Goal: Information Seeking & Learning: Learn about a topic

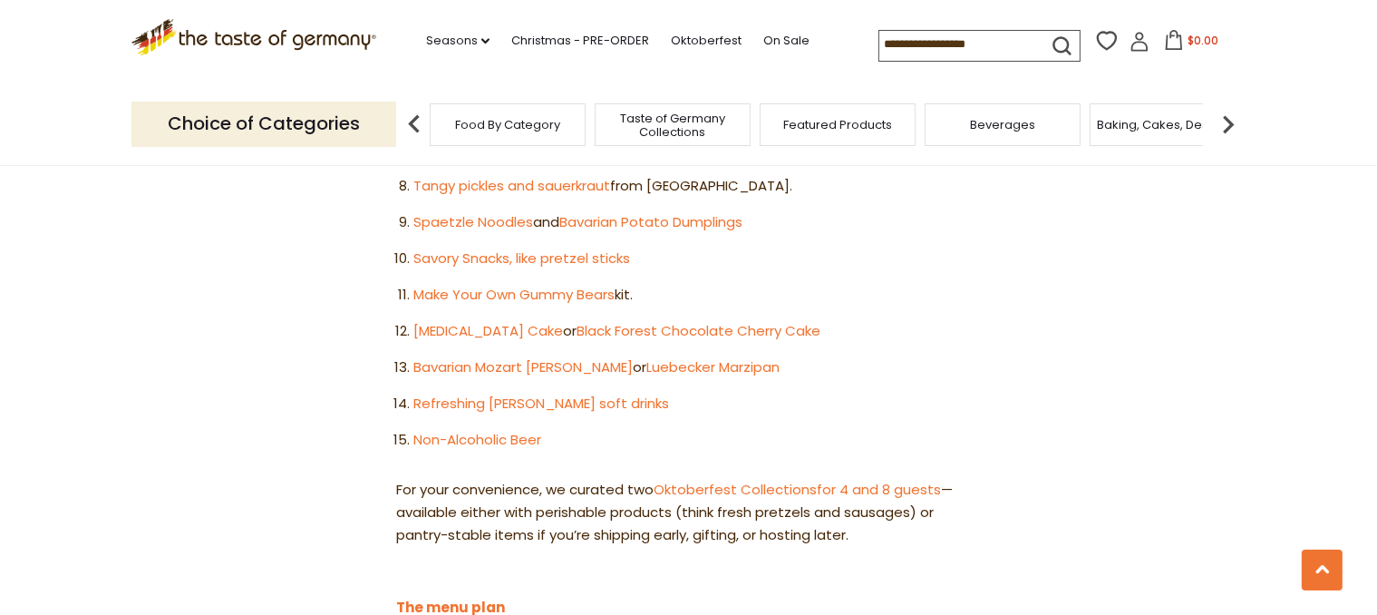
scroll to position [1502, 0]
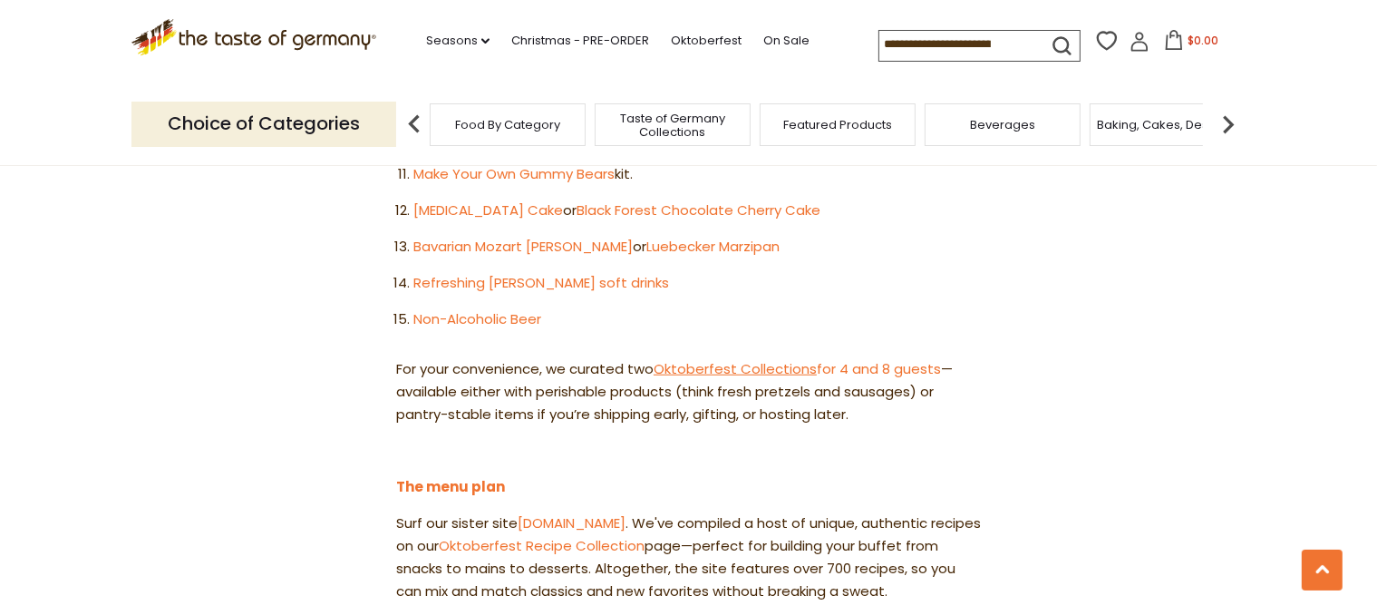
click at [677, 359] on link "Oktoberfest Collections" at bounding box center [735, 368] width 163 height 19
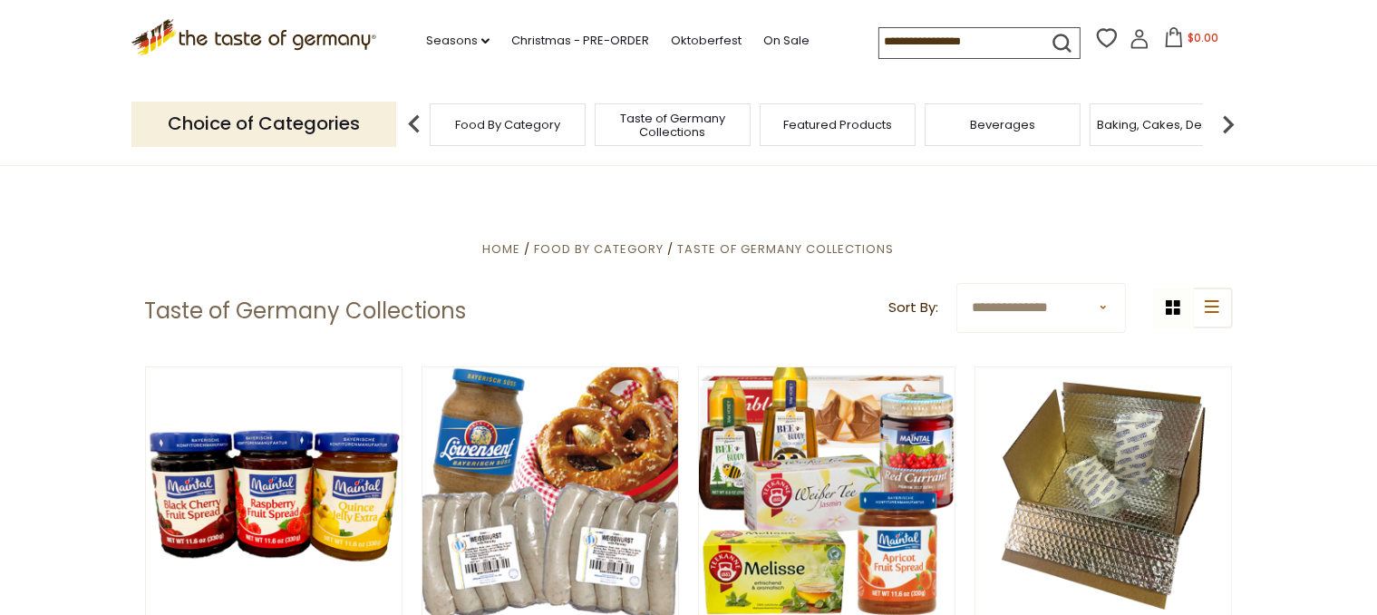
click at [410, 124] on img at bounding box center [414, 124] width 36 height 36
click at [1226, 123] on img at bounding box center [1228, 124] width 36 height 36
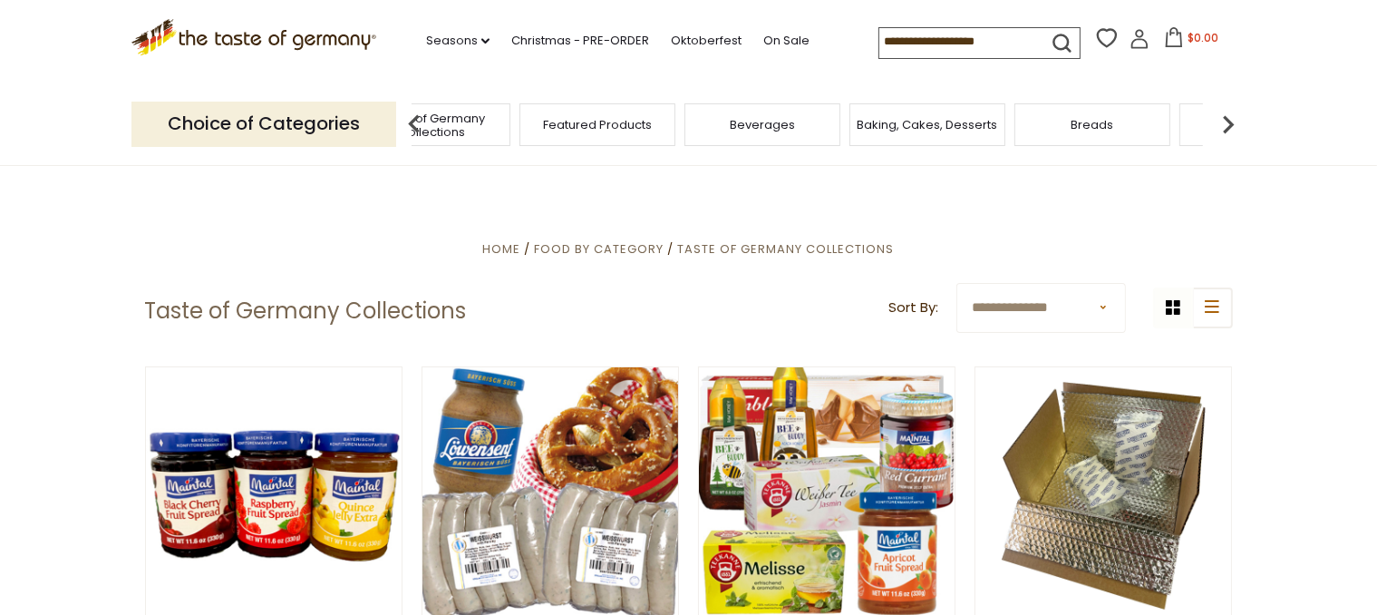
click at [1226, 123] on img at bounding box center [1228, 124] width 36 height 36
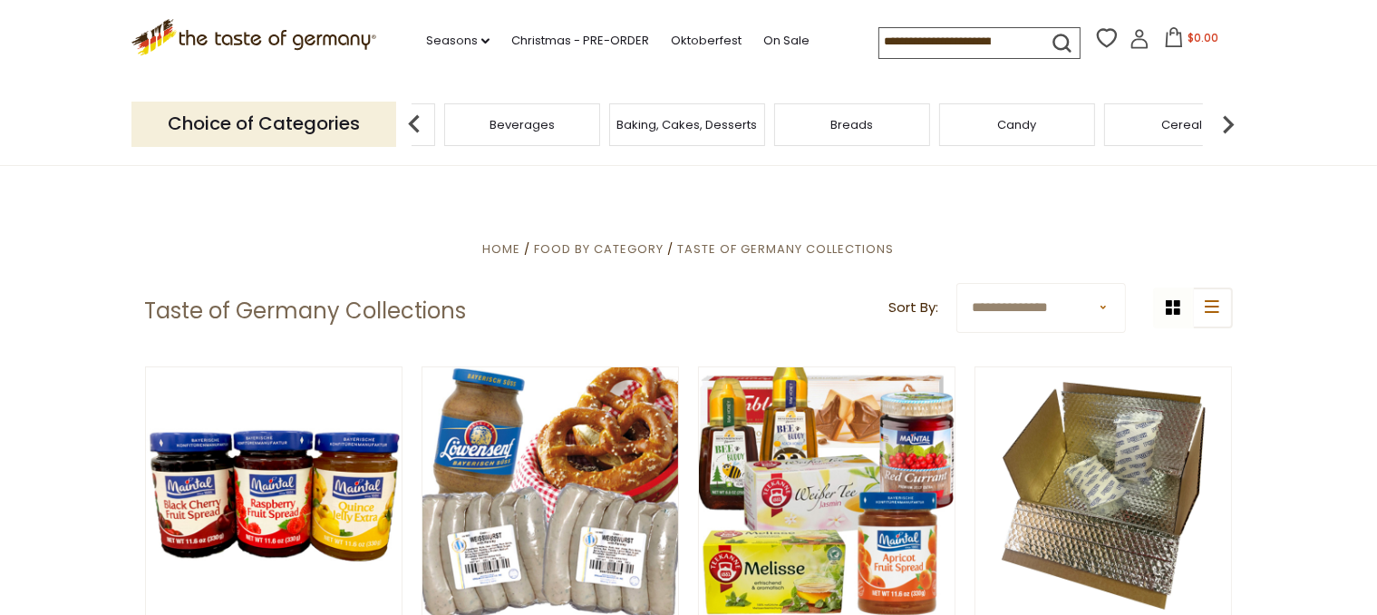
click at [1226, 123] on img at bounding box center [1228, 124] width 36 height 36
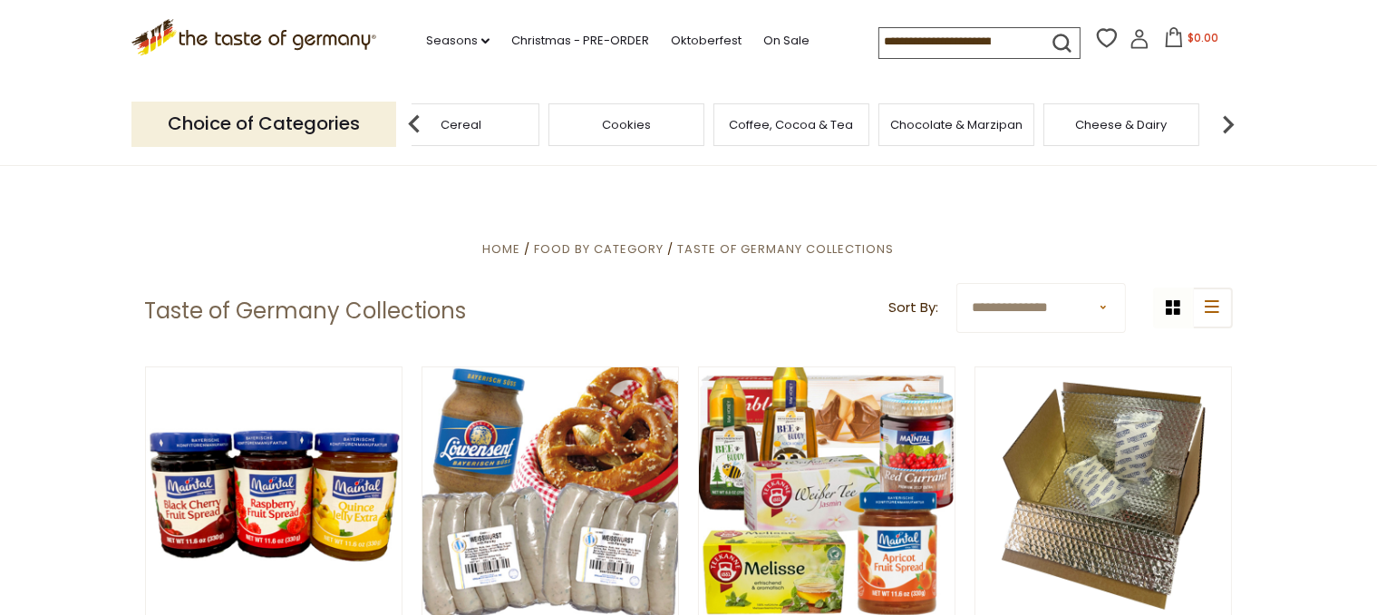
click at [1226, 123] on img at bounding box center [1228, 124] width 36 height 36
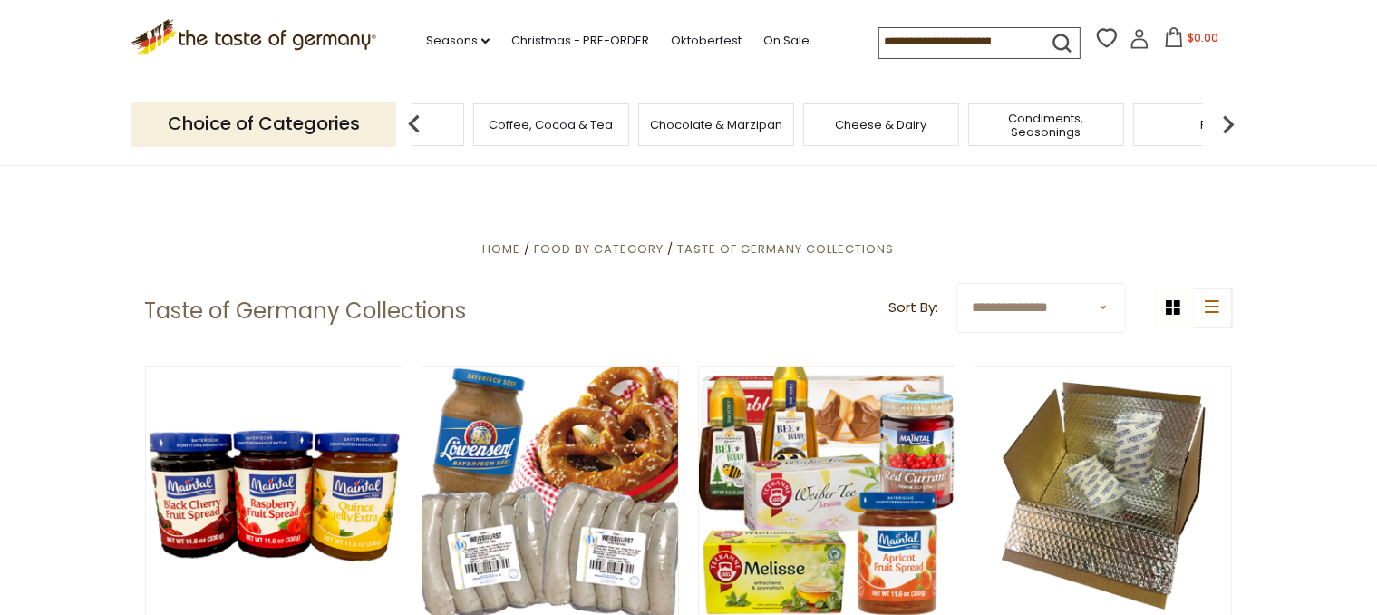
click at [1226, 123] on img at bounding box center [1228, 124] width 36 height 36
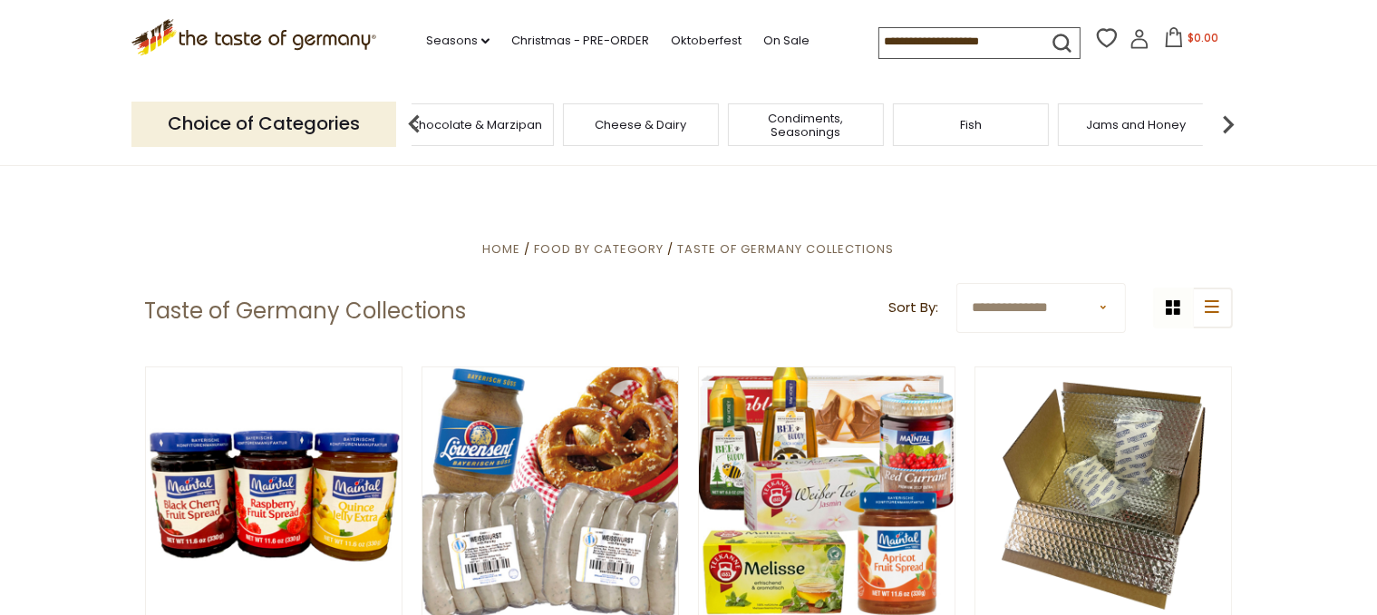
click at [1226, 123] on img at bounding box center [1228, 124] width 36 height 36
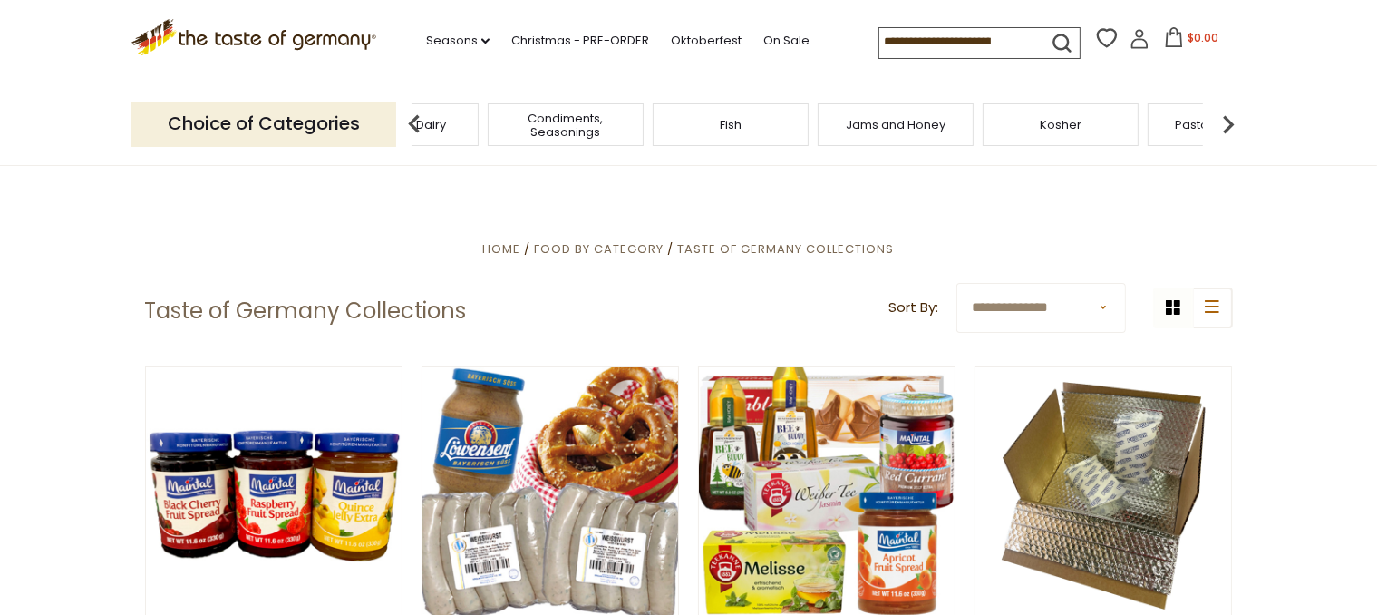
click at [1226, 123] on img at bounding box center [1228, 124] width 36 height 36
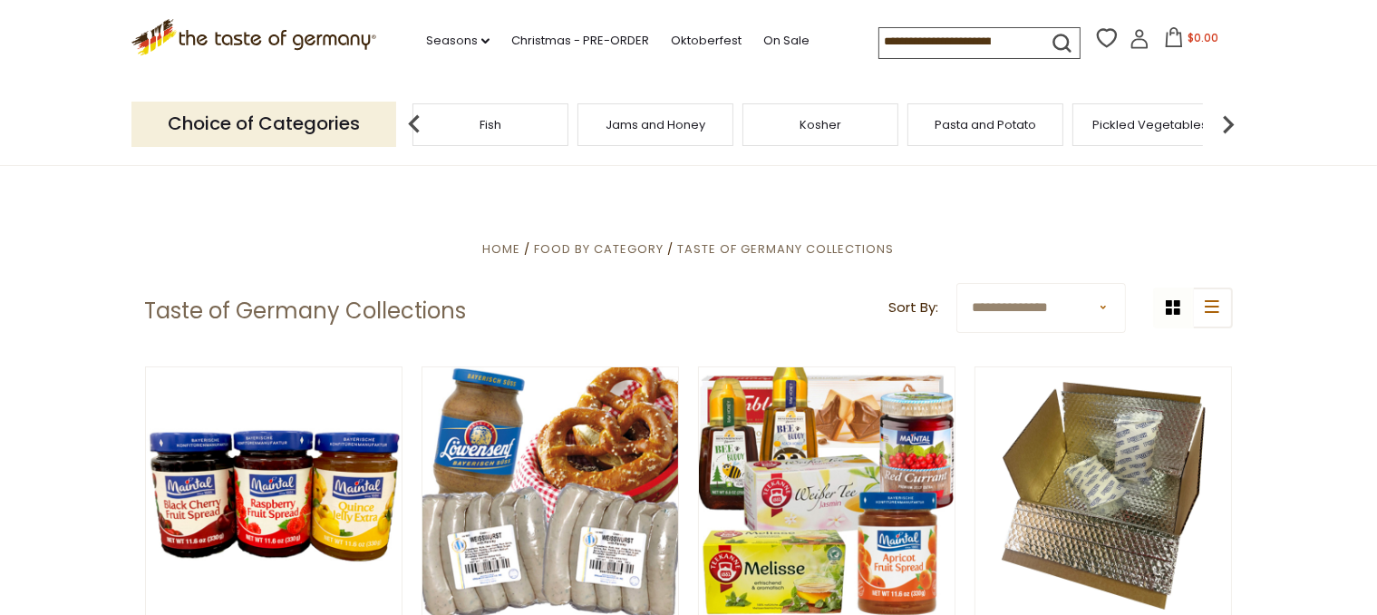
click at [1226, 123] on img at bounding box center [1228, 124] width 36 height 36
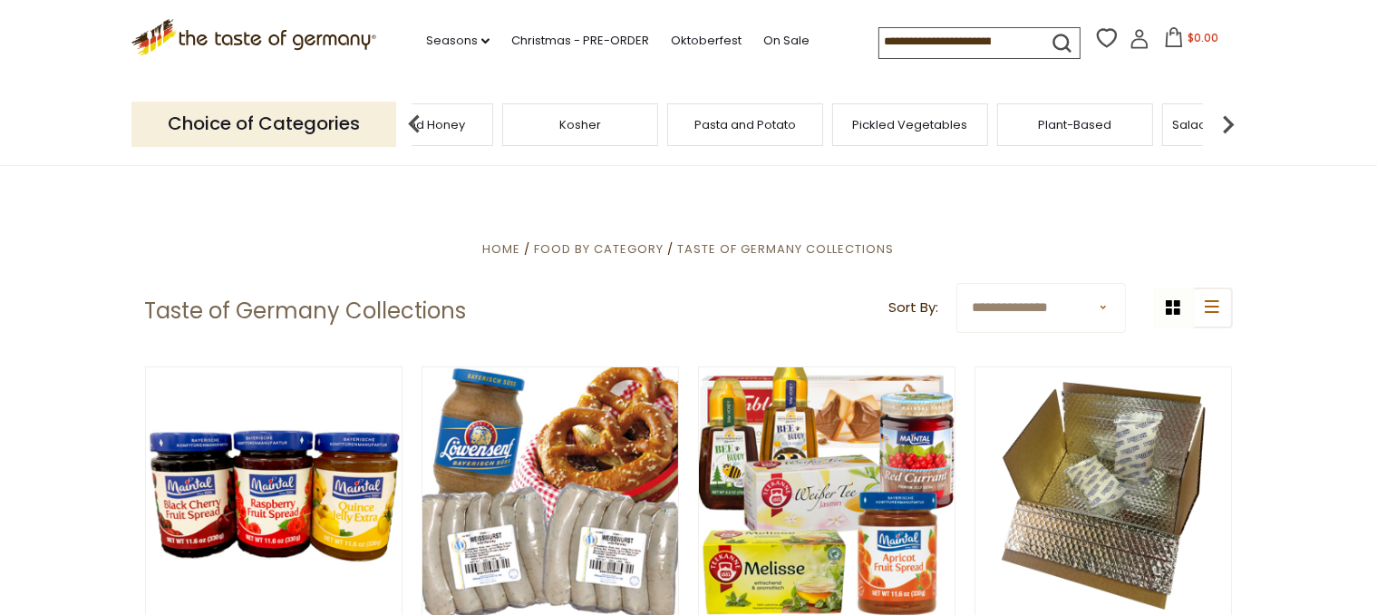
click at [1226, 123] on img at bounding box center [1228, 124] width 36 height 36
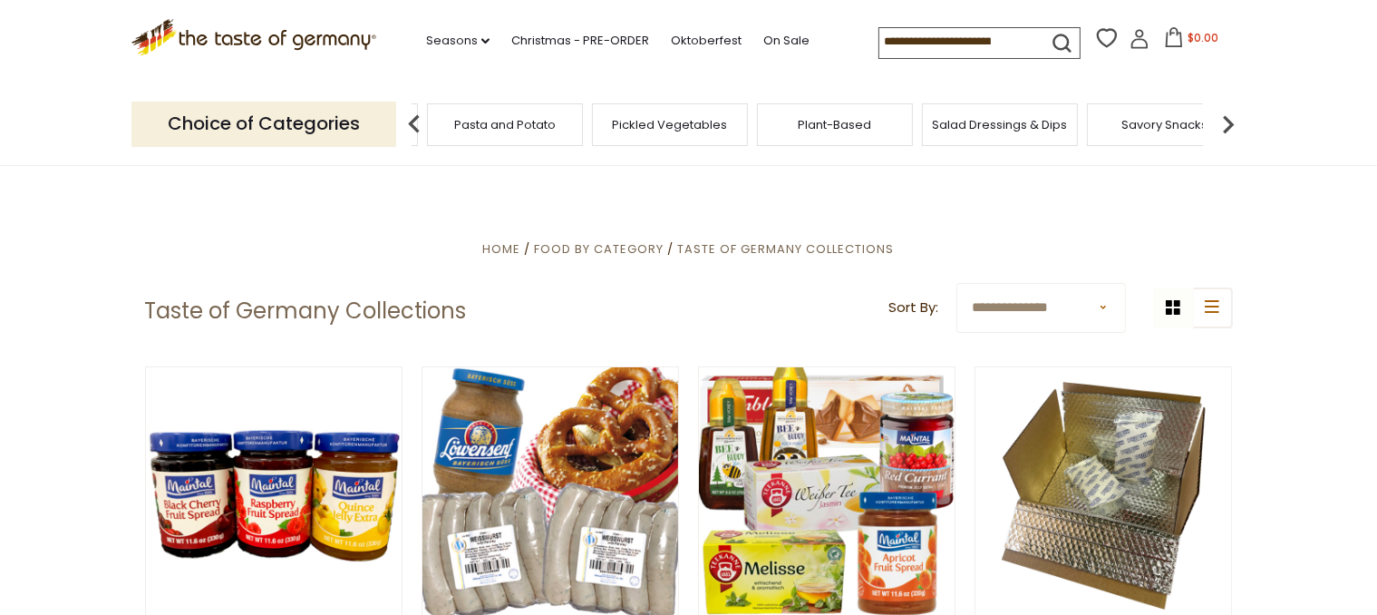
click at [1226, 123] on img at bounding box center [1228, 124] width 36 height 36
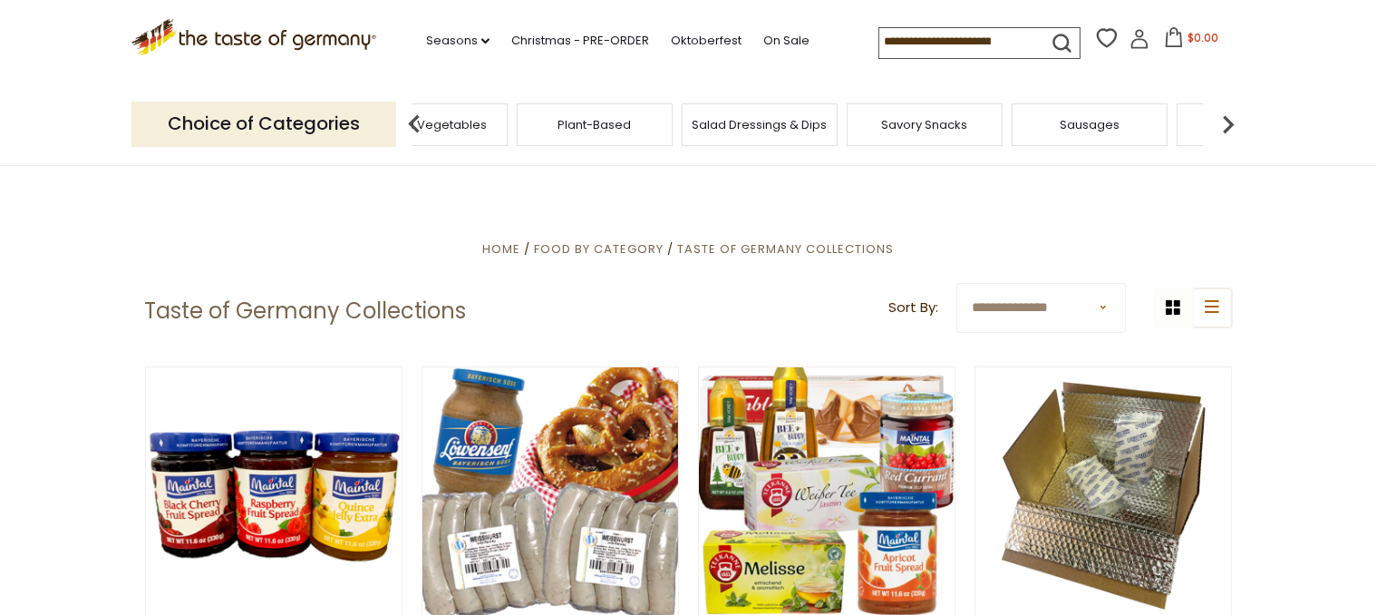
click at [1226, 123] on img at bounding box center [1228, 124] width 36 height 36
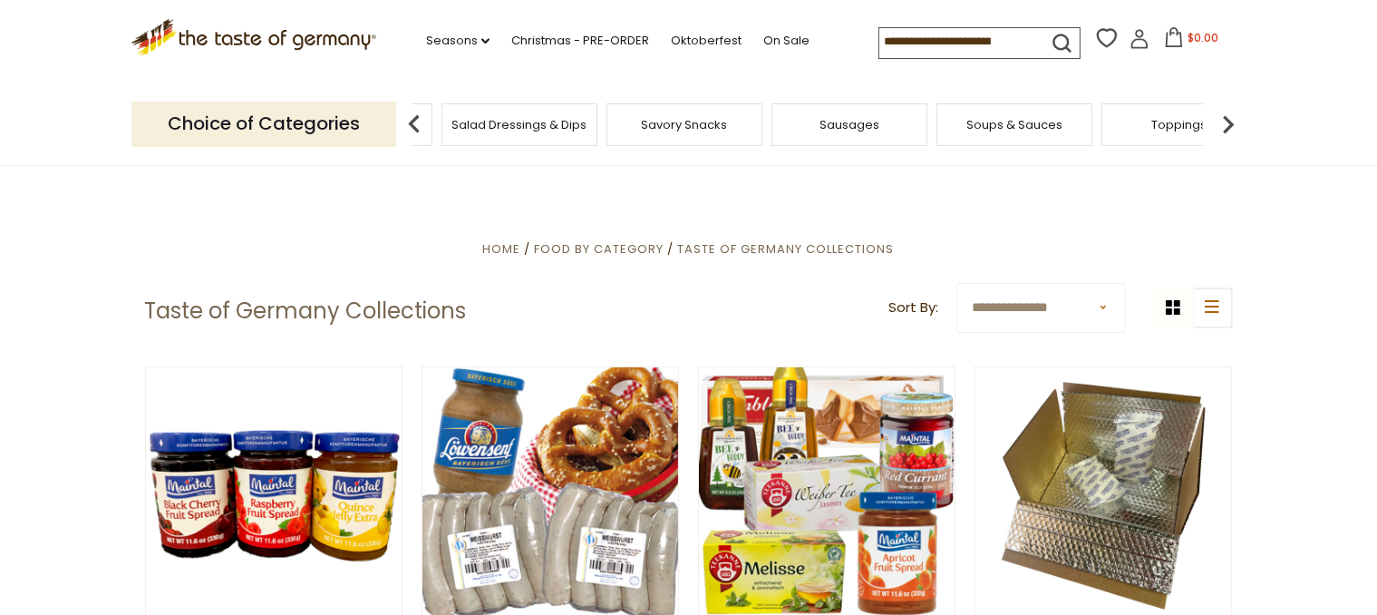
click at [1226, 123] on img at bounding box center [1228, 124] width 36 height 36
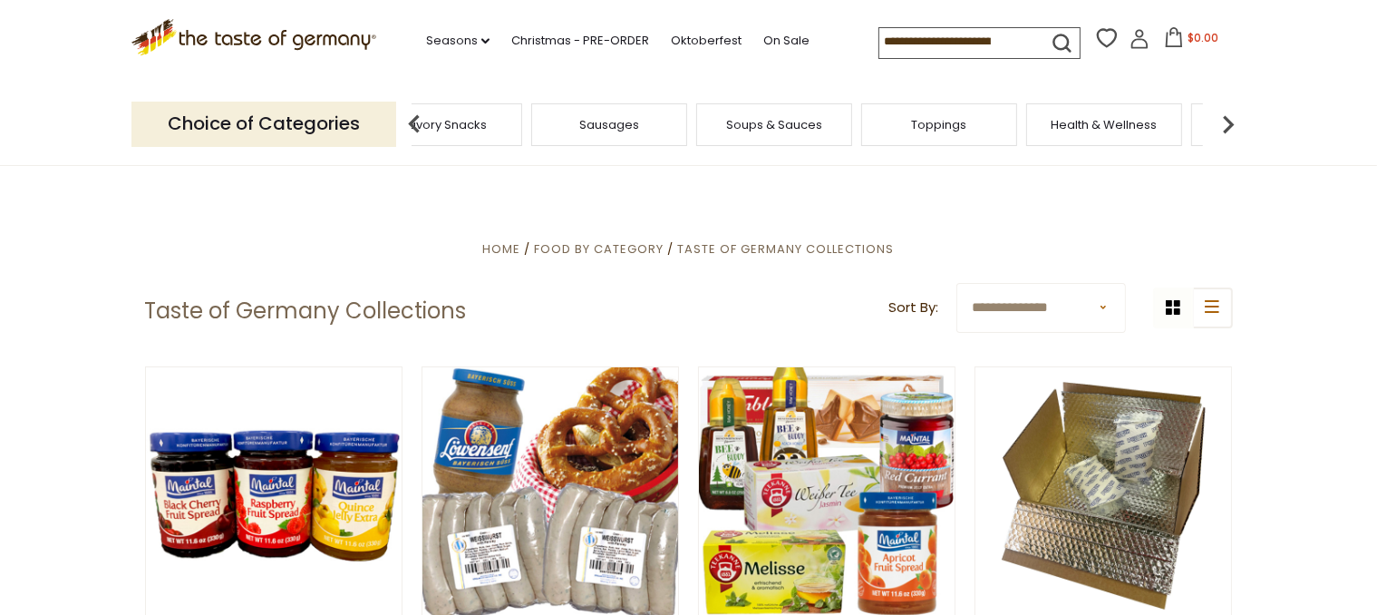
click at [1226, 123] on img at bounding box center [1228, 124] width 36 height 36
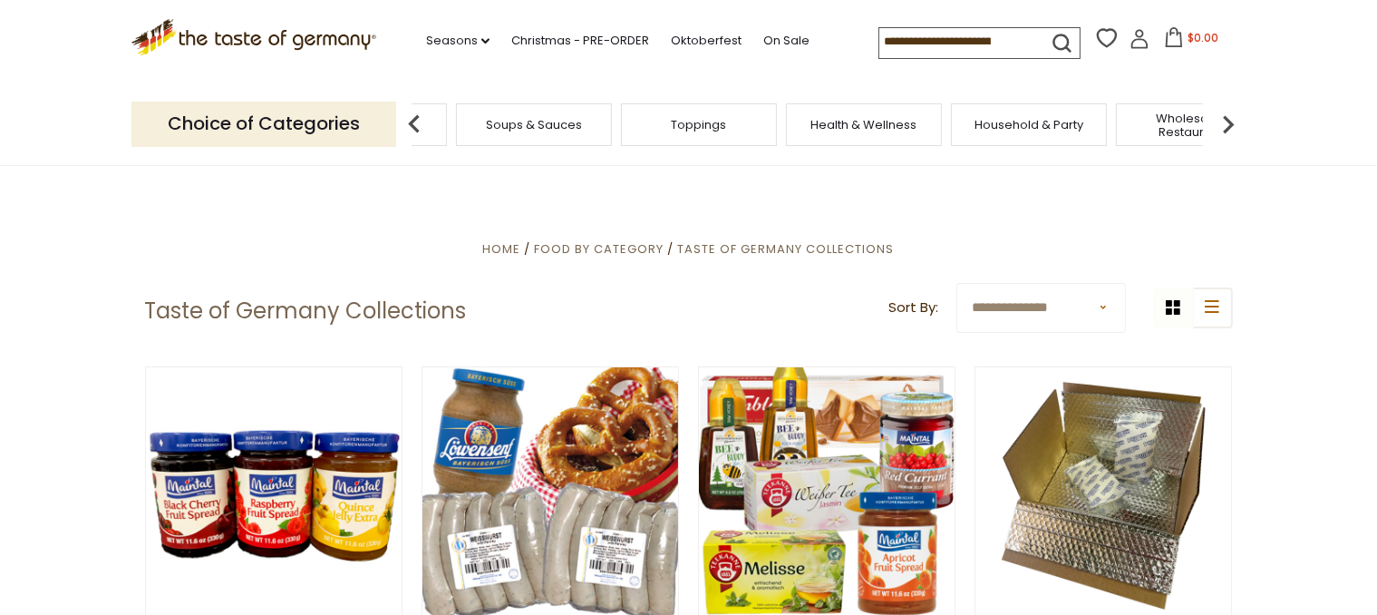
click at [1226, 123] on img at bounding box center [1228, 124] width 36 height 36
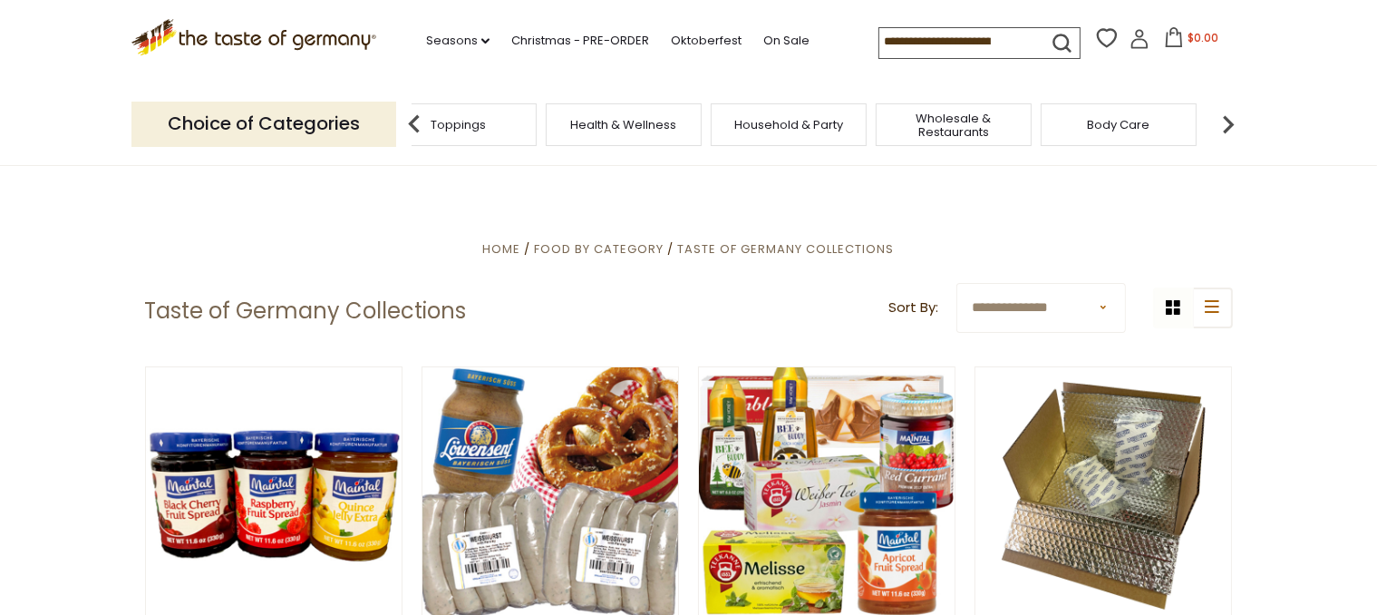
click at [1226, 123] on img at bounding box center [1228, 124] width 36 height 36
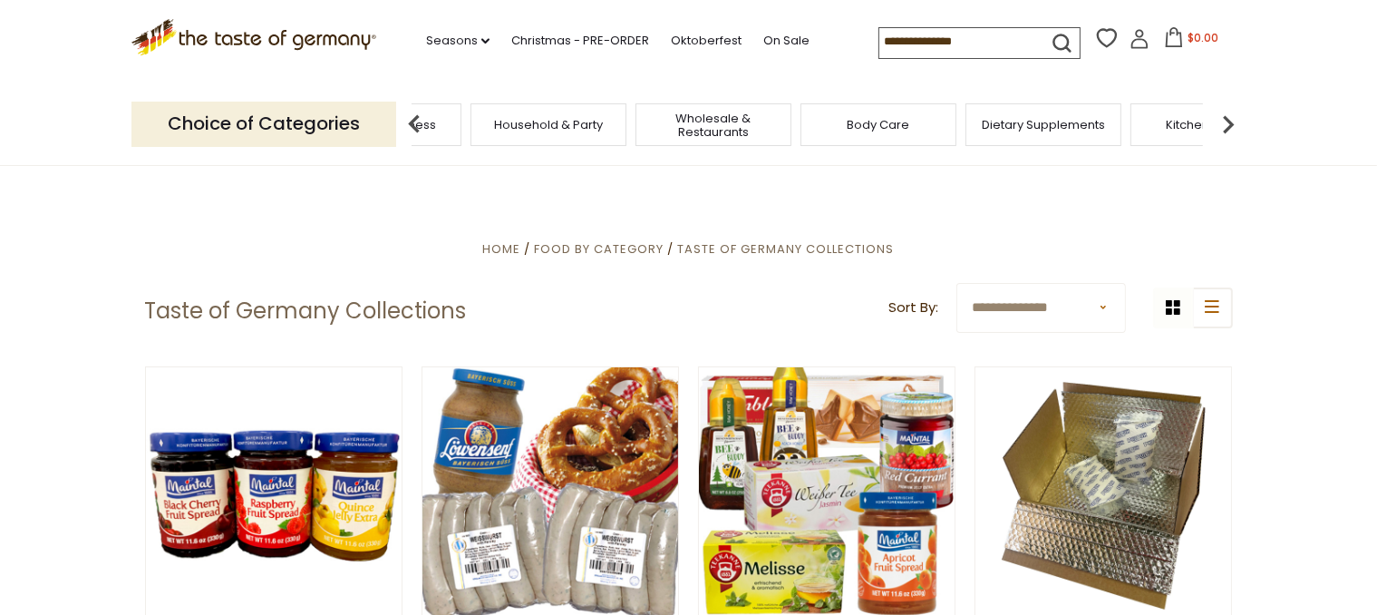
click at [1226, 123] on img at bounding box center [1228, 124] width 36 height 36
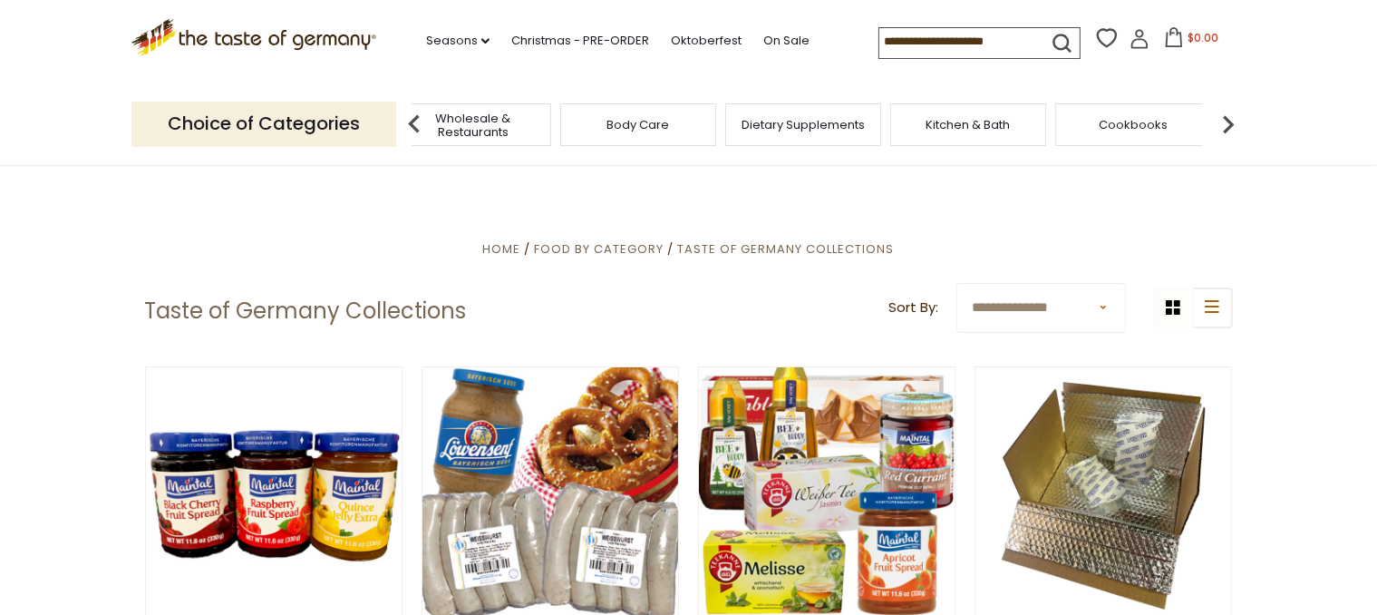
click at [1226, 123] on img at bounding box center [1228, 124] width 36 height 36
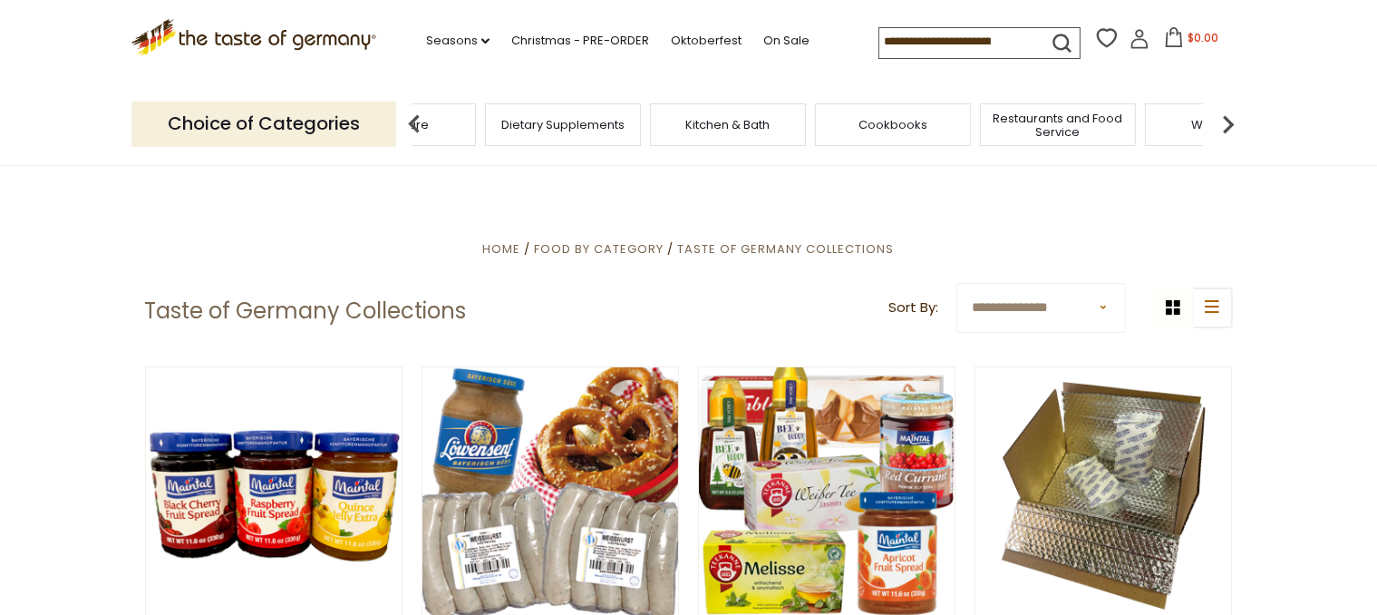
click at [1226, 123] on img at bounding box center [1228, 124] width 36 height 36
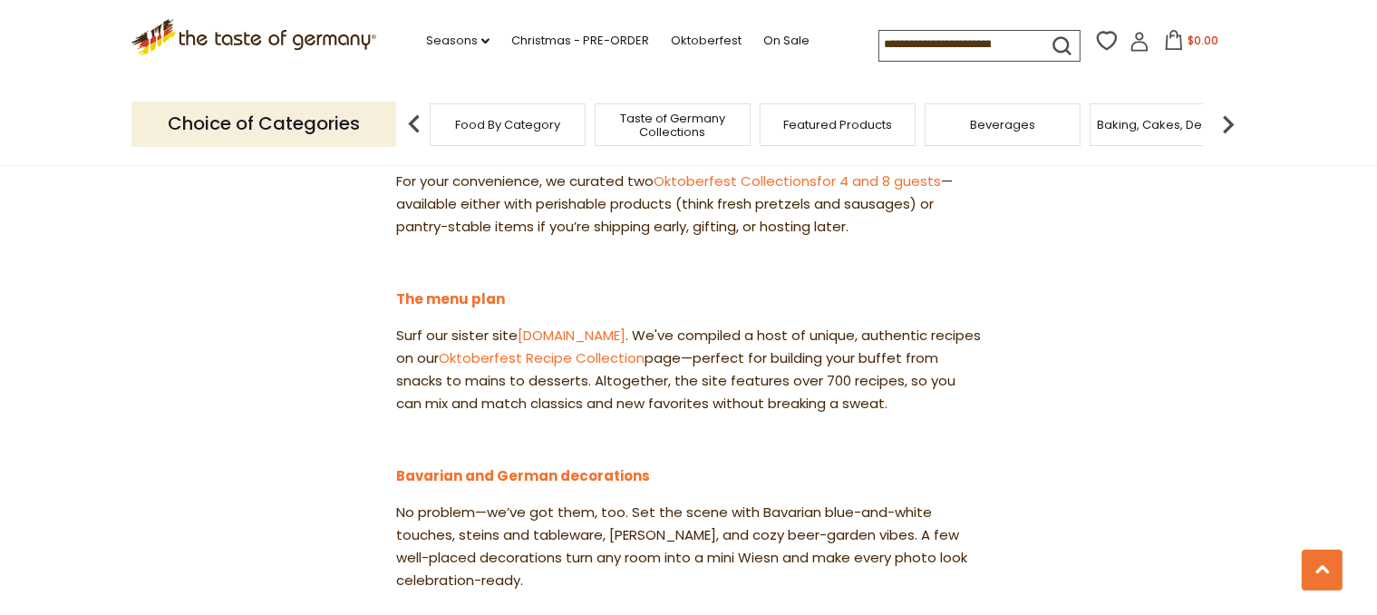
scroll to position [1691, 0]
click at [557, 324] on link "[DOMAIN_NAME]" at bounding box center [572, 333] width 108 height 19
click at [541, 346] on link "Oktoberfest Recipe Collection" at bounding box center [542, 355] width 206 height 19
